Goal: Check status: Check status

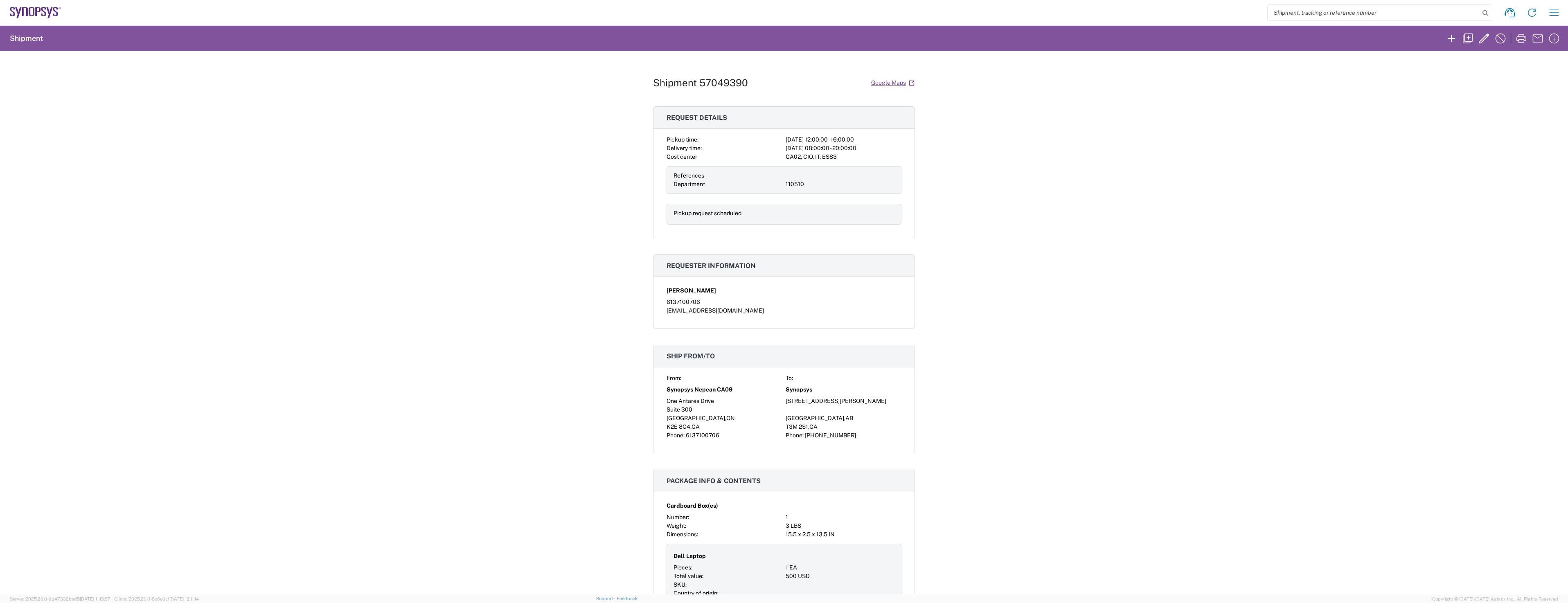
click at [1442, 11] on input "search" at bounding box center [1374, 13] width 212 height 16
paste input "393988381478"
click at [1483, 15] on icon at bounding box center [1485, 13] width 11 height 11
drag, startPoint x: 1338, startPoint y: 11, endPoint x: 1224, endPoint y: -1, distance: 114.6
click at [1224, 0] on html "393988381478 Ship ID Ship From Ship To Tracking Nu. Status Ship ID 57049390 Shi…" at bounding box center [784, 302] width 1568 height 603
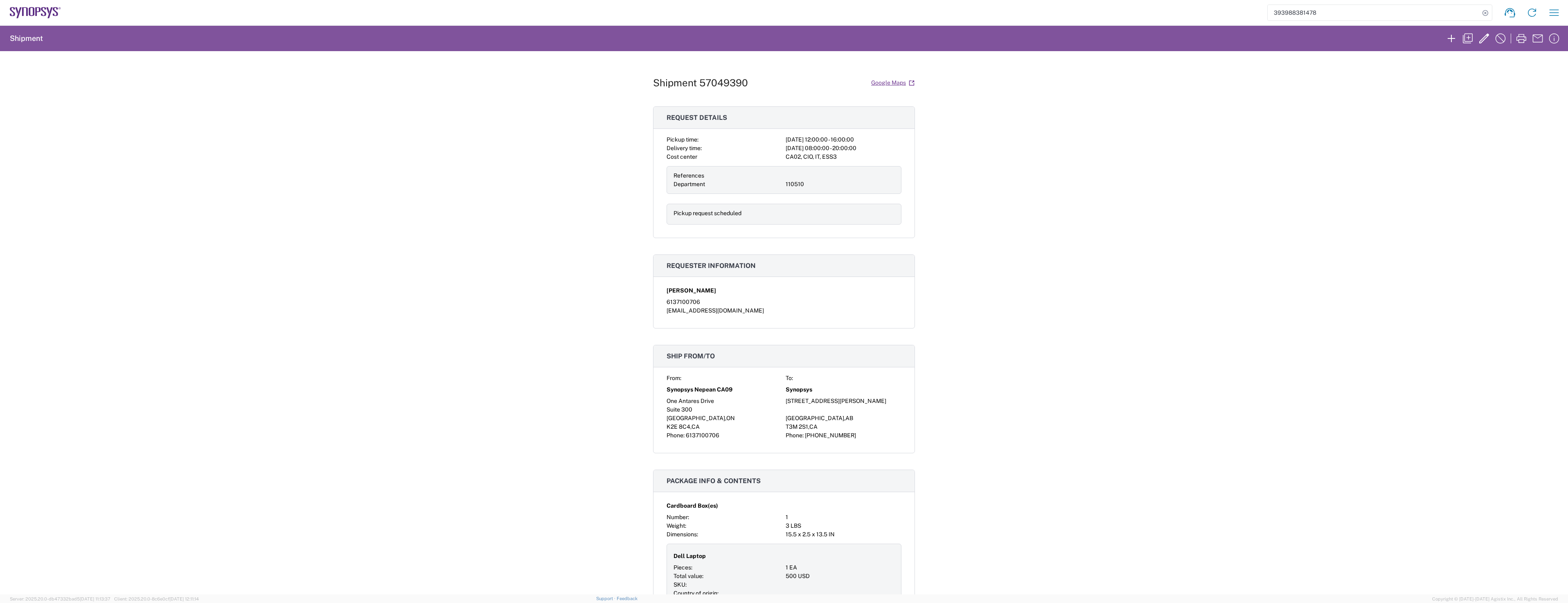
paste input "57049390"
type input "57049390"
click at [1486, 12] on icon at bounding box center [1485, 13] width 11 height 11
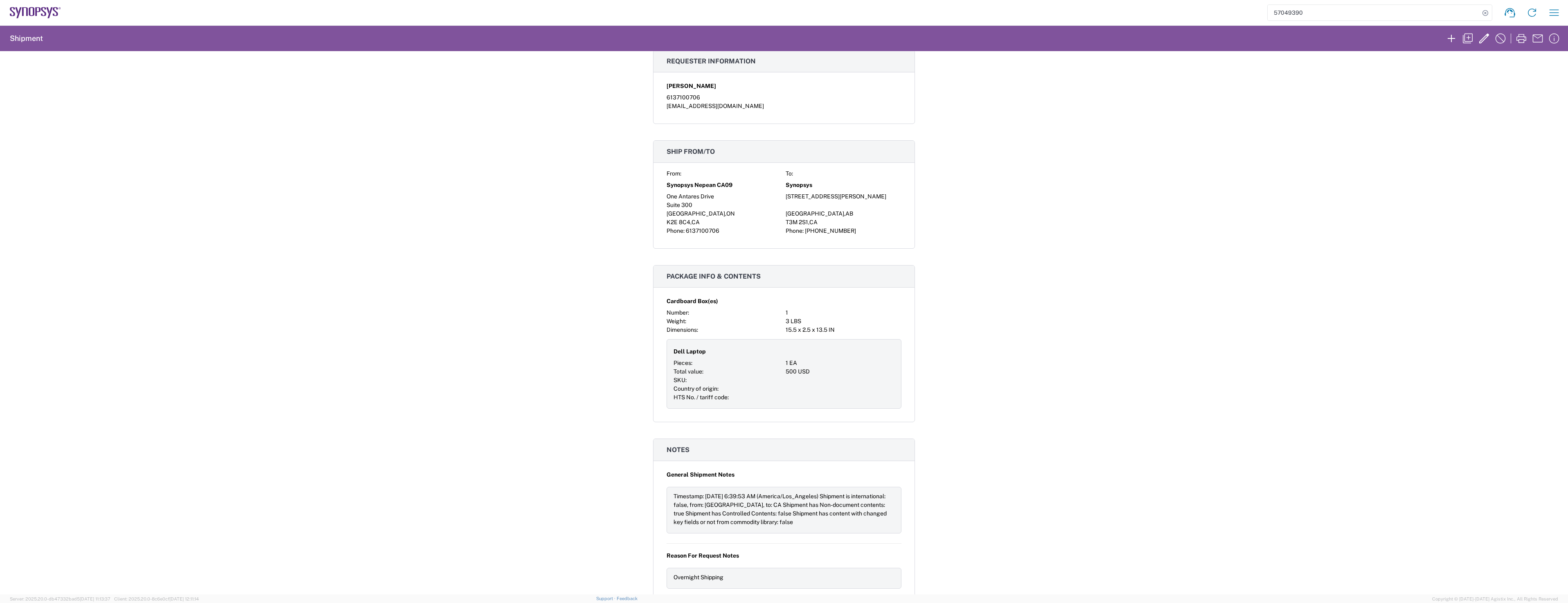
scroll to position [380, 0]
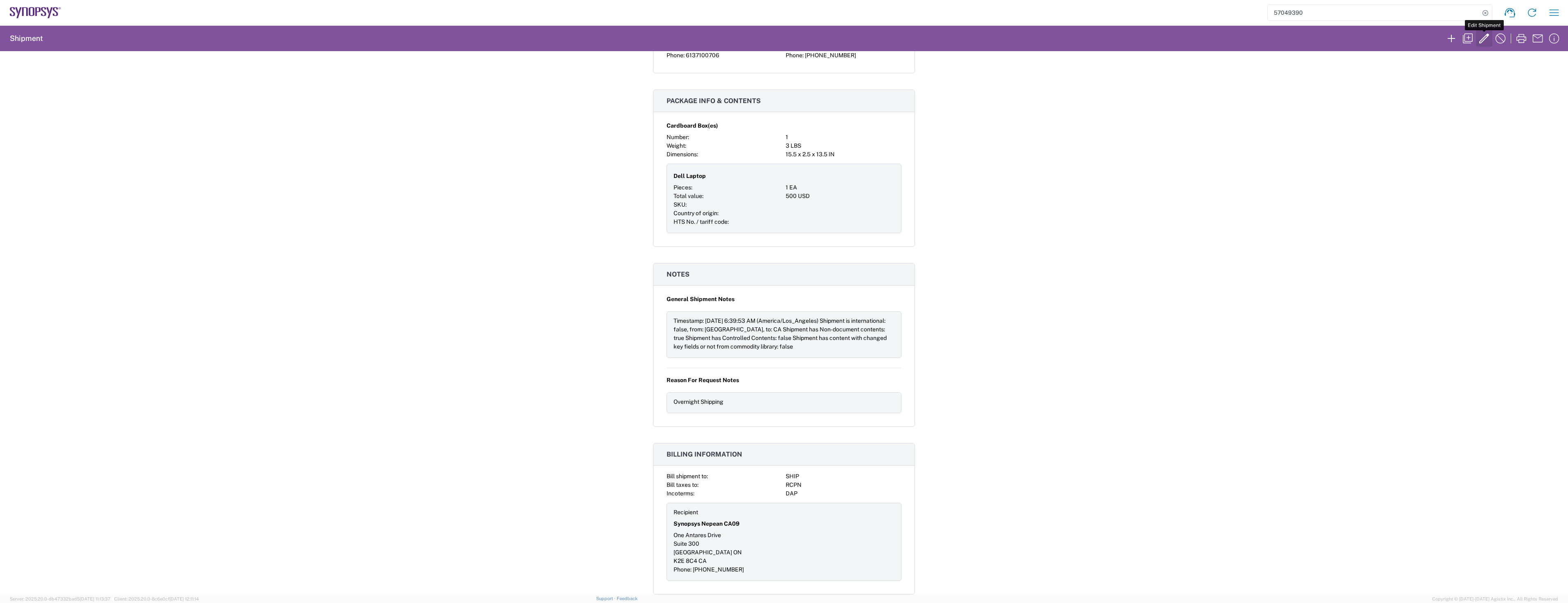
click at [1486, 40] on icon "button" at bounding box center [1484, 38] width 13 height 13
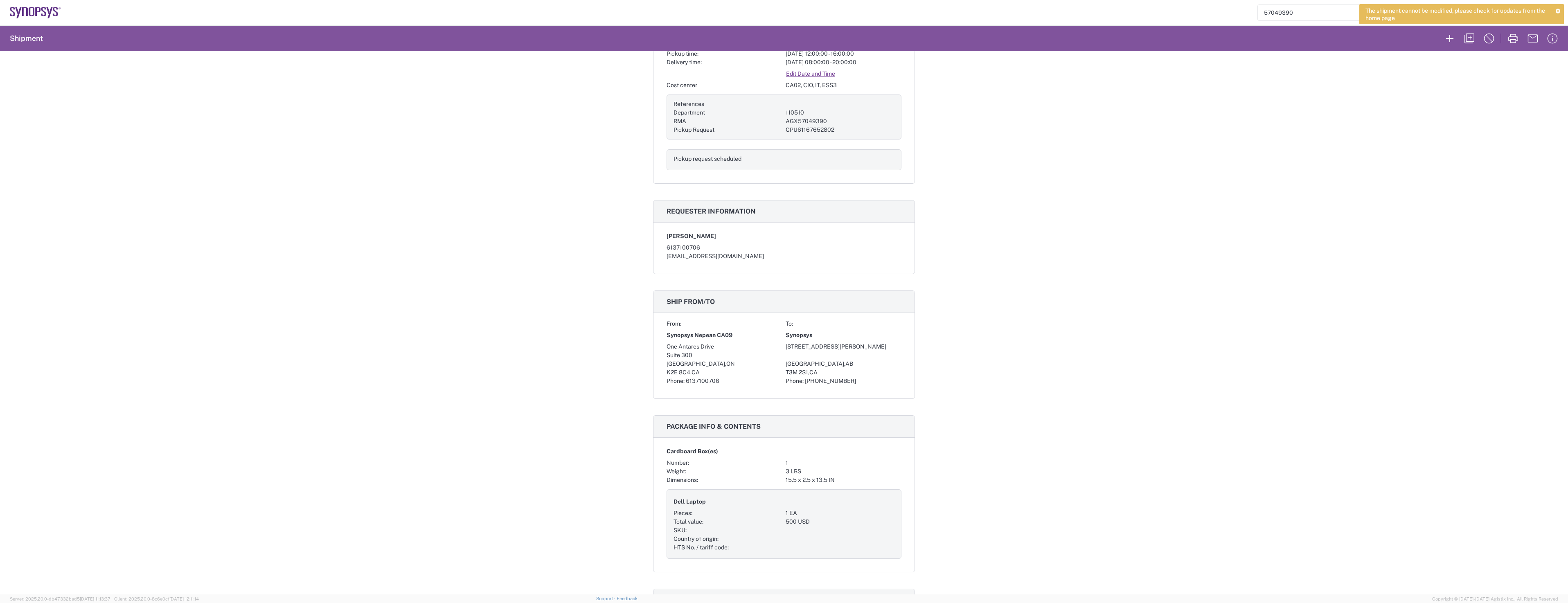
click at [1283, 9] on input "57049390" at bounding box center [1364, 13] width 212 height 16
click at [1286, 46] on span "57049390" at bounding box center [1283, 47] width 30 height 6
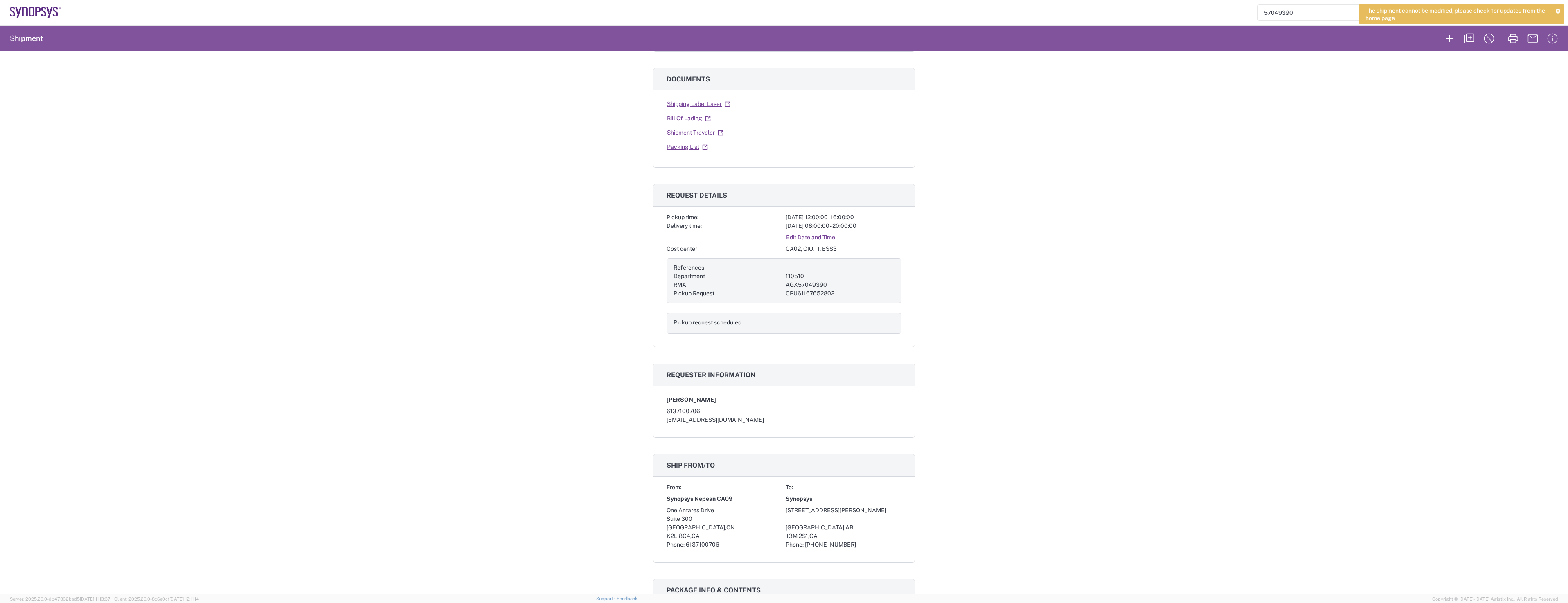
scroll to position [12, 0]
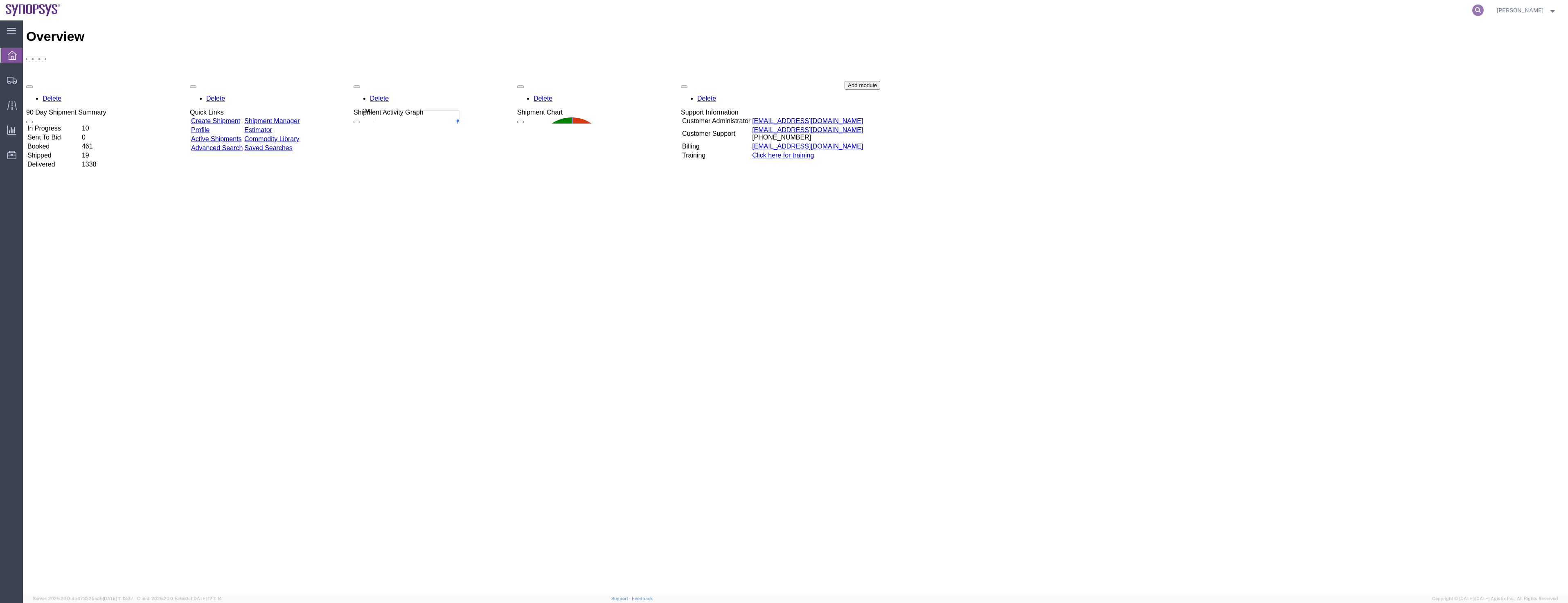
click at [1478, 7] on icon at bounding box center [1478, 10] width 11 height 11
paste input "57049390"
type input "57049390"
click at [1484, 7] on icon at bounding box center [1478, 10] width 11 height 11
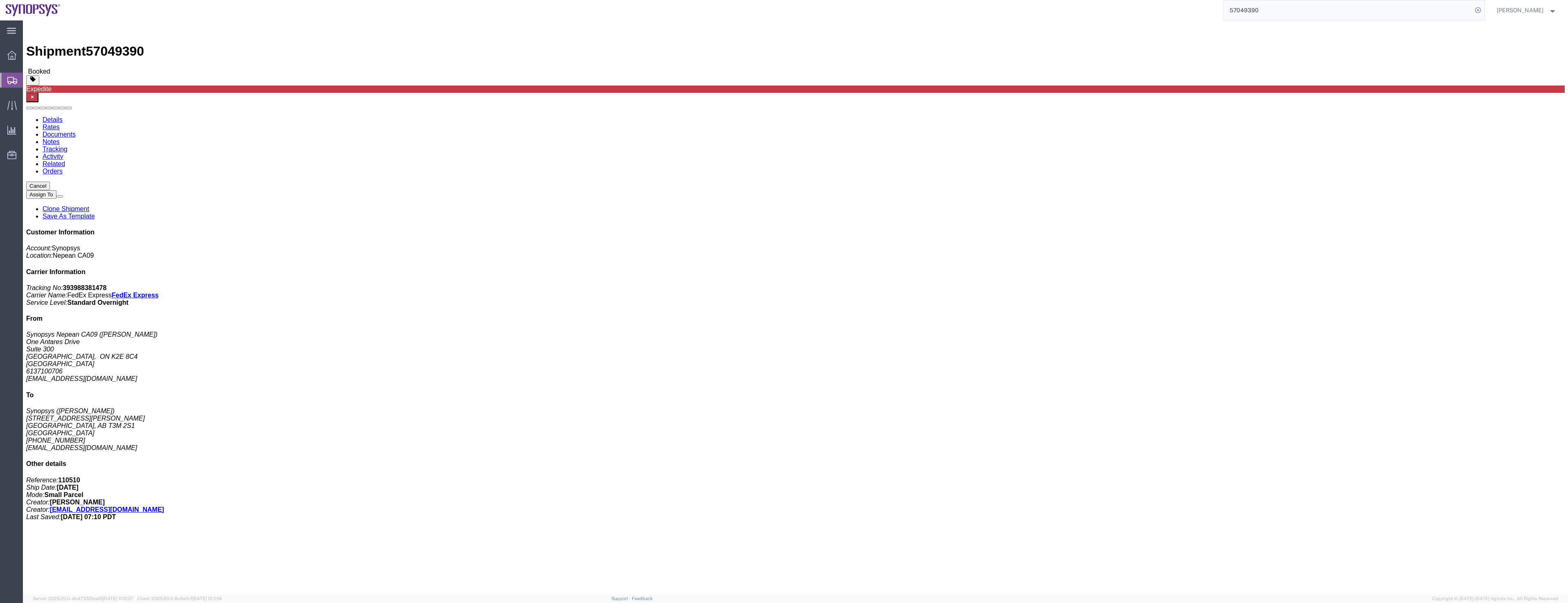
click link "Documents"
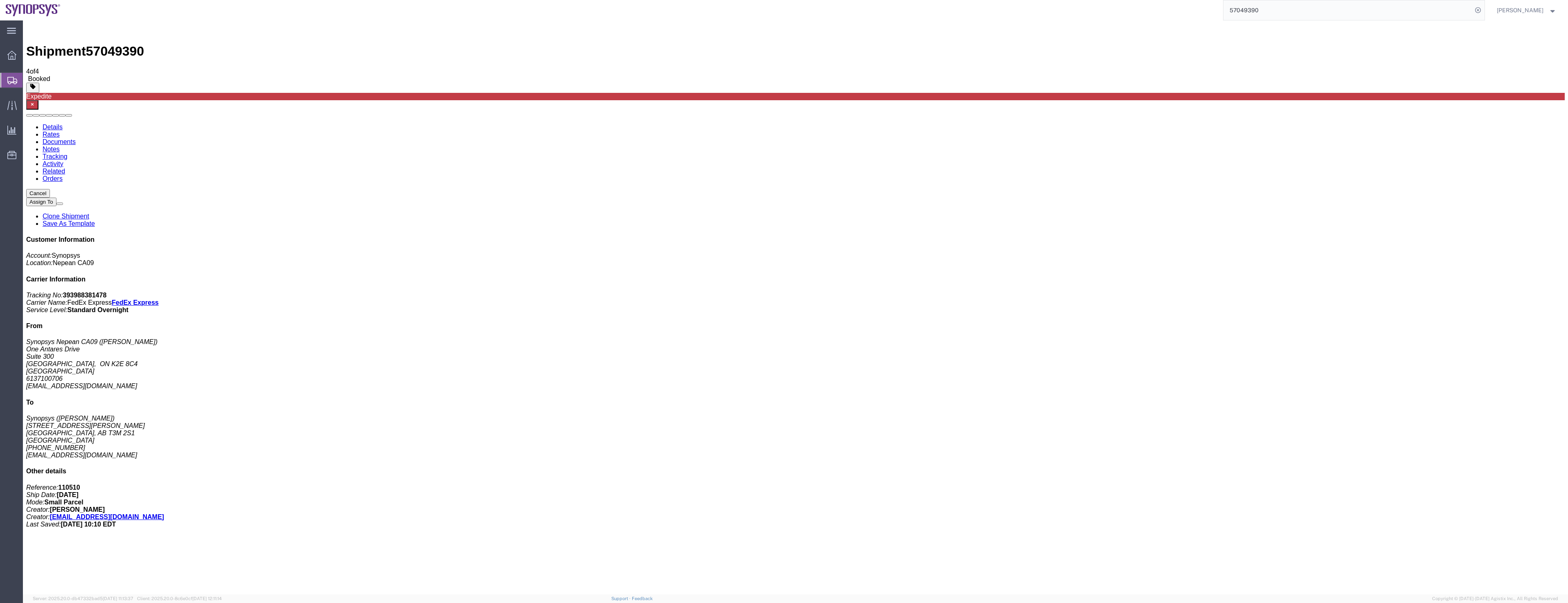
checkbox input "true"
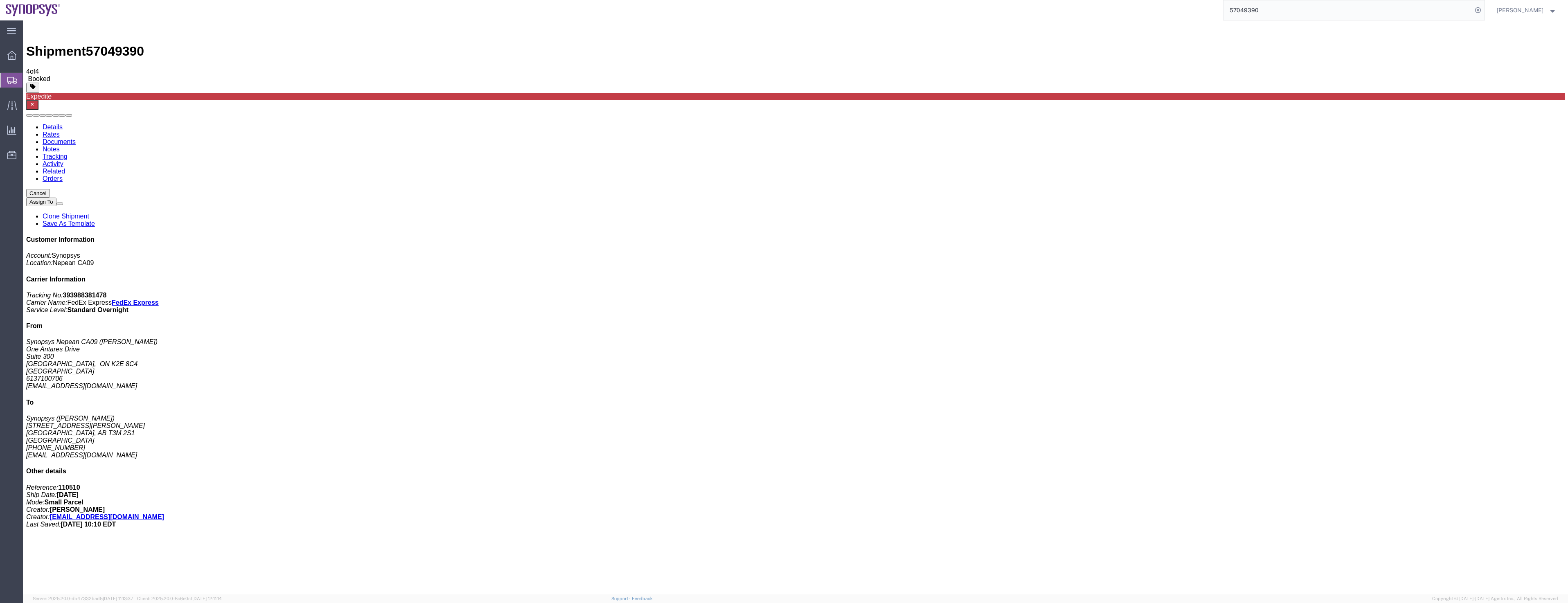
drag, startPoint x: 118, startPoint y: 113, endPoint x: 424, endPoint y: 177, distance: 312.6
drag, startPoint x: 119, startPoint y: 159, endPoint x: 364, endPoint y: 190, distance: 247.0
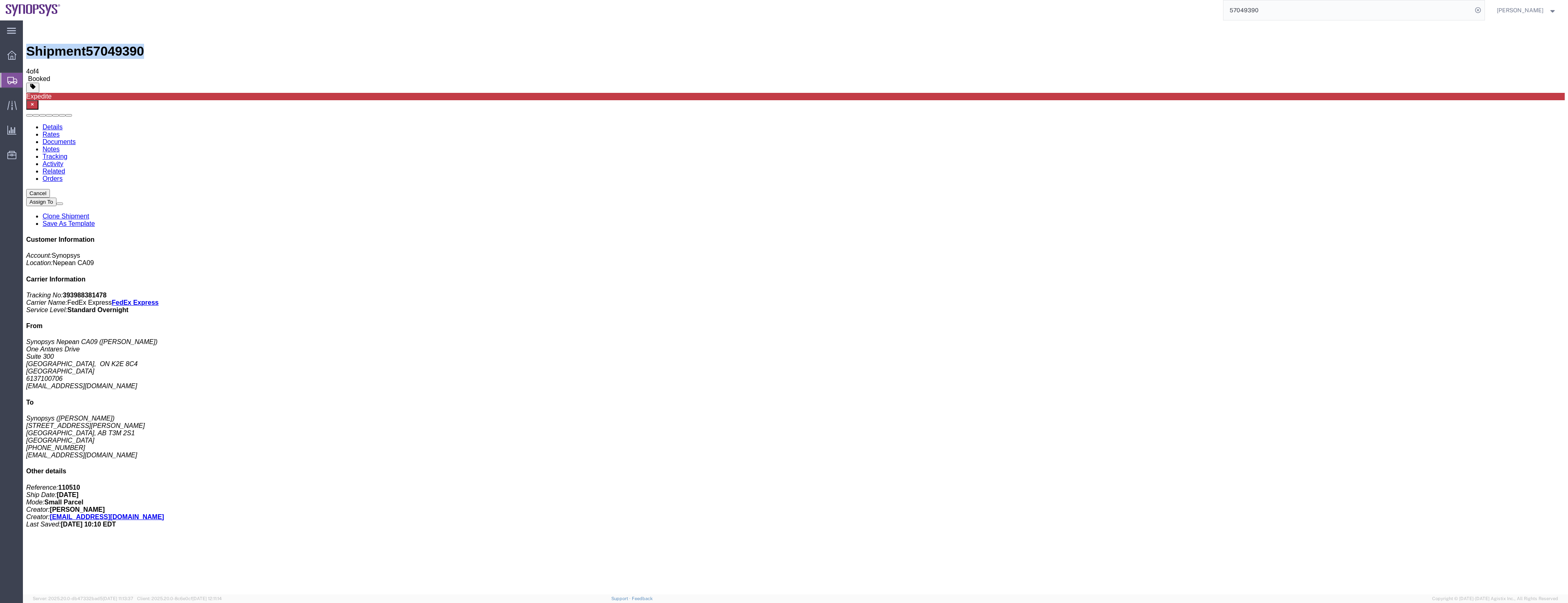
drag, startPoint x: 133, startPoint y: 29, endPoint x: 42, endPoint y: 29, distance: 91.0
click at [42, 29] on div "Shipment 57049390 4 of 4 Booked" at bounding box center [795, 53] width 1538 height 59
copy h1 "Shipment 57049390"
